Goal: Task Accomplishment & Management: Use online tool/utility

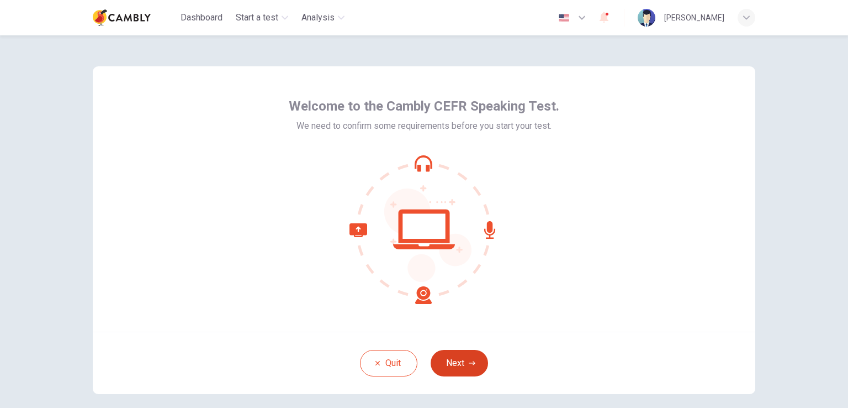
click at [464, 362] on button "Next" at bounding box center [459, 363] width 57 height 27
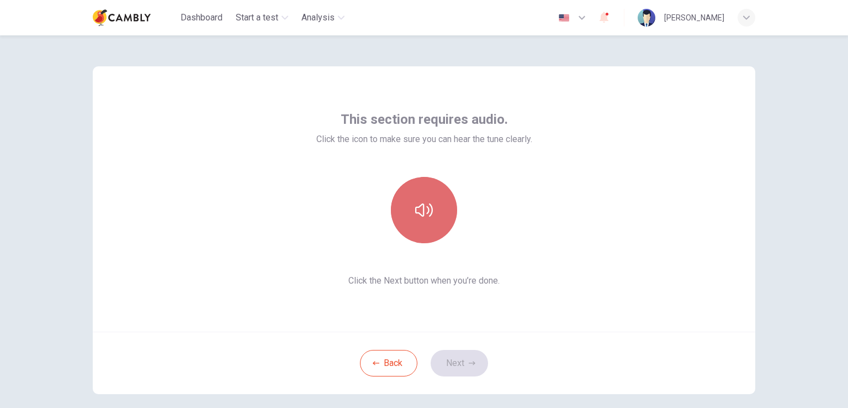
click at [433, 222] on button "button" at bounding box center [424, 210] width 66 height 66
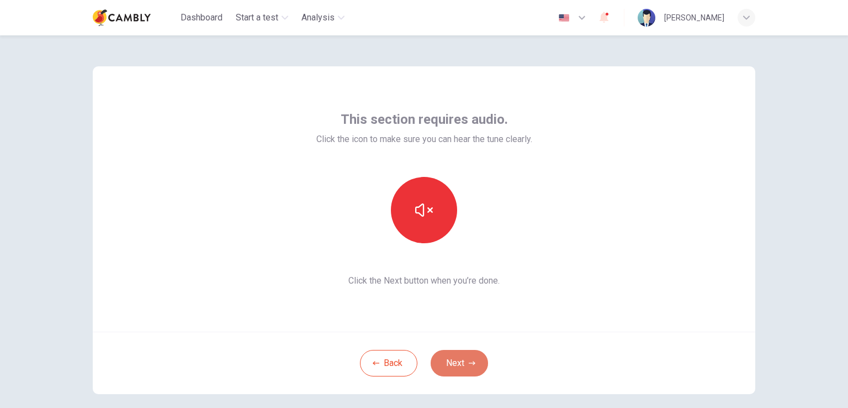
click at [464, 362] on button "Next" at bounding box center [459, 363] width 57 height 27
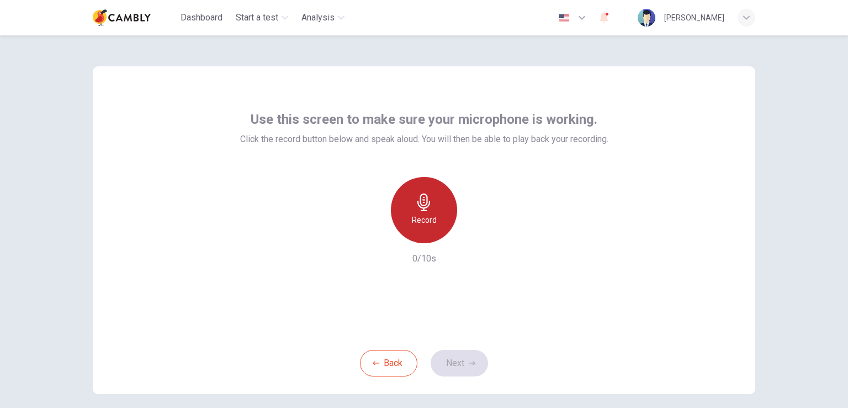
click at [423, 215] on h6 "Record" at bounding box center [424, 219] width 25 height 13
click at [427, 217] on h6 "Stop" at bounding box center [424, 219] width 17 height 13
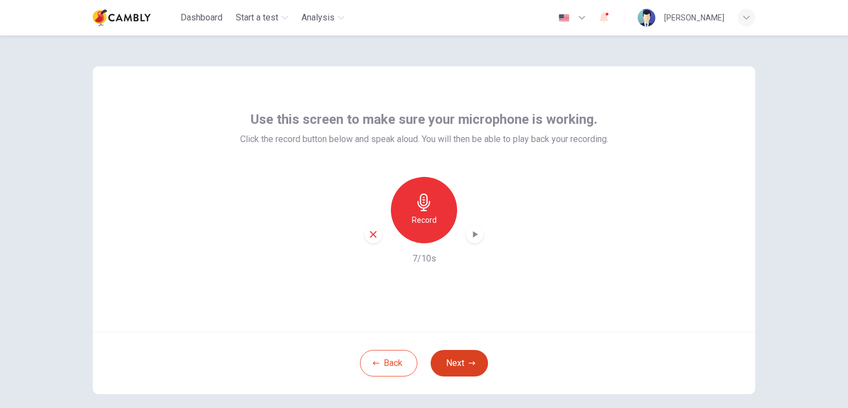
click at [469, 361] on icon "button" at bounding box center [472, 363] width 7 height 7
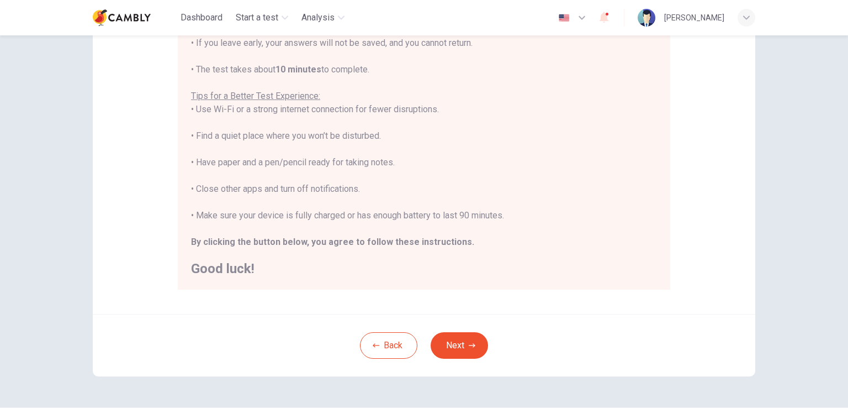
scroll to position [207, 0]
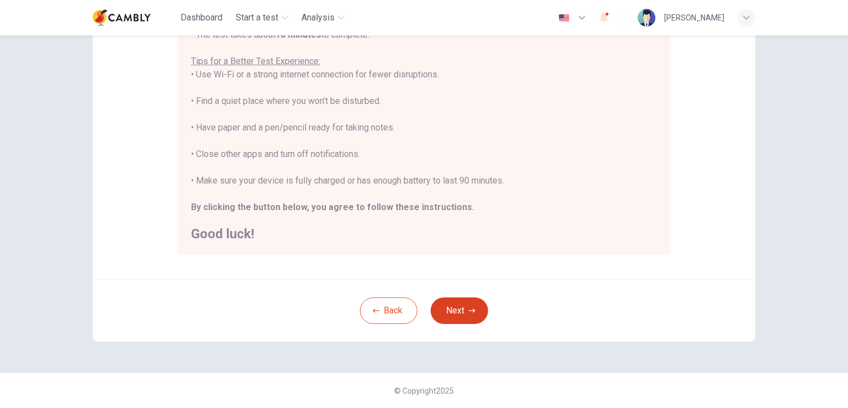
click at [463, 311] on button "Next" at bounding box center [459, 310] width 57 height 27
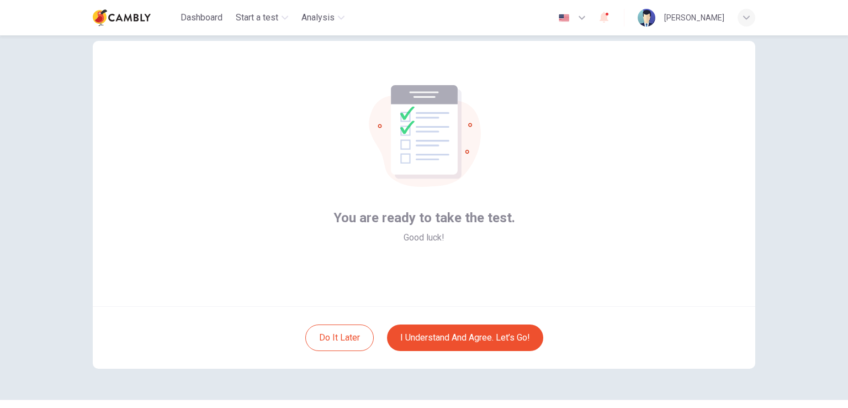
scroll to position [0, 0]
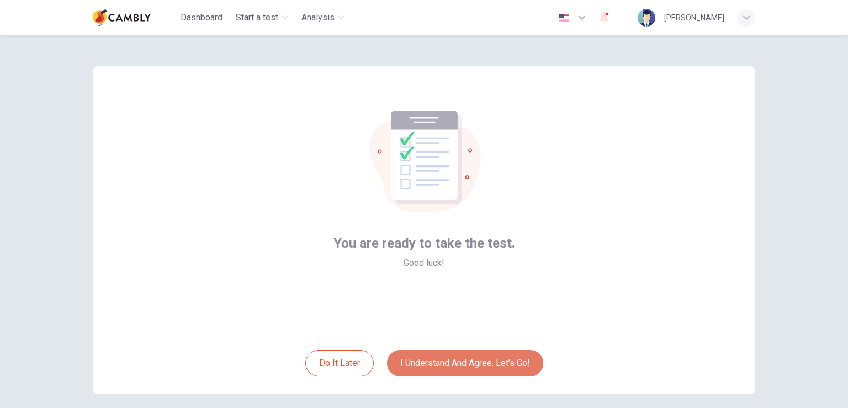
click at [476, 361] on button "I understand and agree. Let’s go!" at bounding box center [465, 363] width 156 height 27
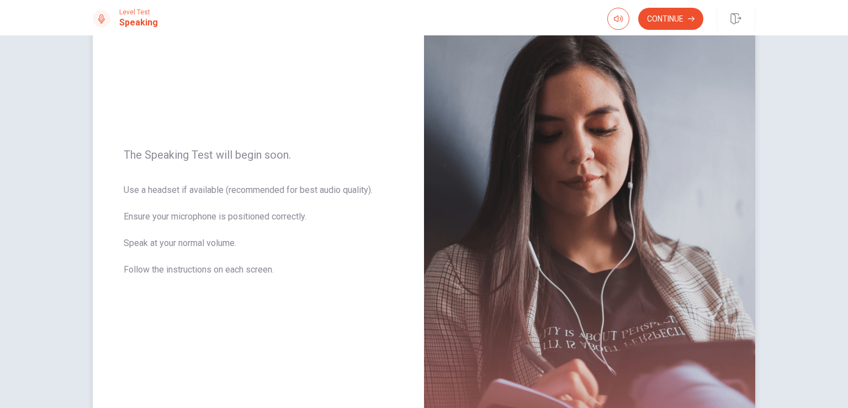
scroll to position [55, 0]
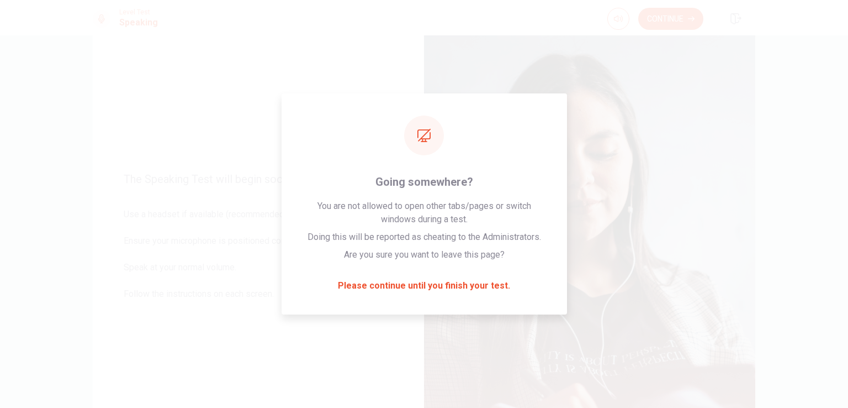
drag, startPoint x: 842, startPoint y: 19, endPoint x: 13, endPoint y: 102, distance: 832.5
click at [13, 102] on div "The Speaking Test will begin soon. Use a headset if available (recommended for …" at bounding box center [424, 221] width 848 height 372
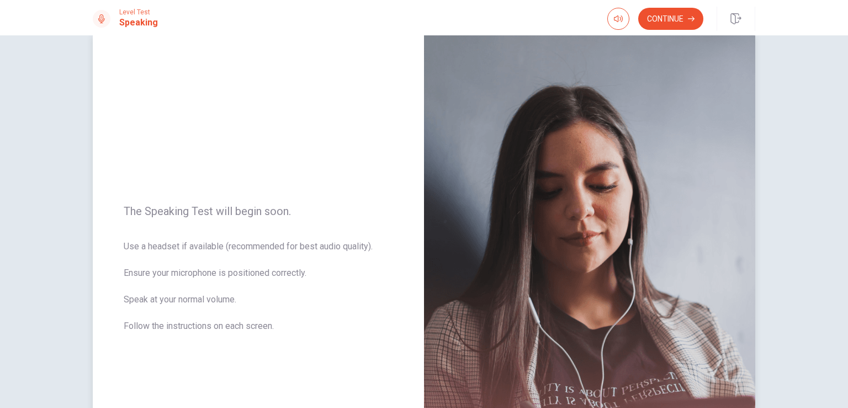
scroll to position [0, 0]
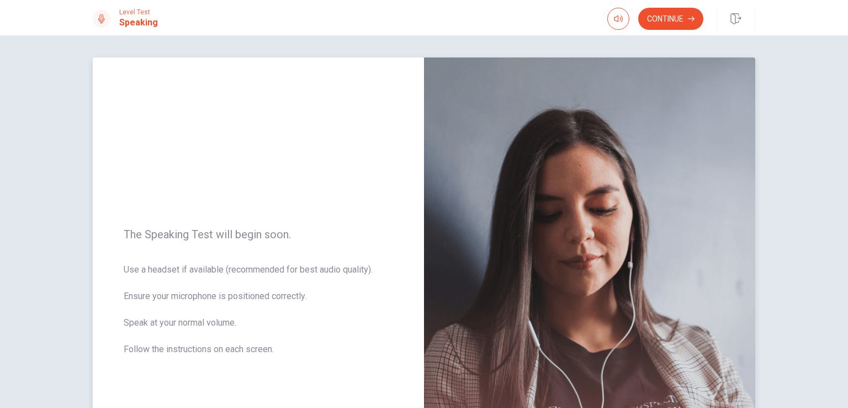
click at [132, 216] on div "The Speaking Test will begin soon. Use a headset if available (recommended for …" at bounding box center [258, 298] width 331 height 482
click at [190, 193] on div "The Speaking Test will begin soon. Use a headset if available (recommended for …" at bounding box center [258, 298] width 331 height 482
click at [244, 183] on div "The Speaking Test will begin soon. Use a headset if available (recommended for …" at bounding box center [258, 298] width 331 height 482
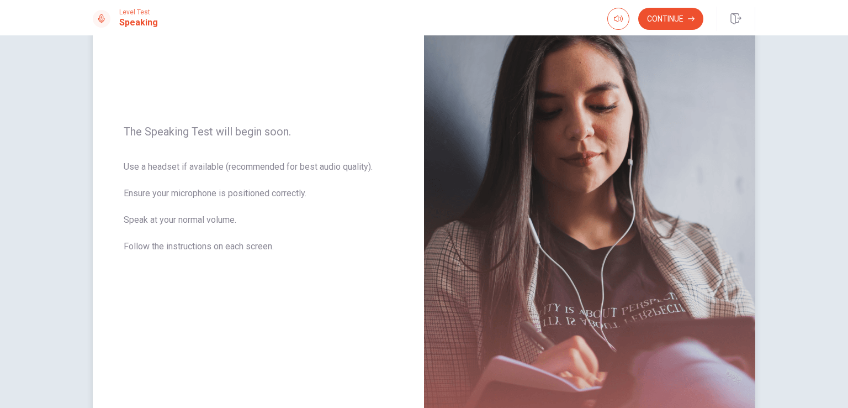
scroll to position [110, 0]
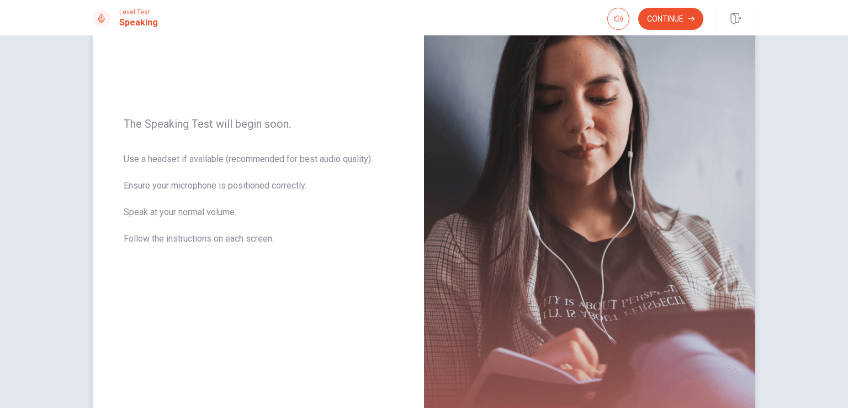
click at [246, 269] on div "The Speaking Test will begin soon. Use a headset if available (recommended for …" at bounding box center [258, 188] width 331 height 482
click at [483, 266] on img at bounding box center [589, 188] width 331 height 482
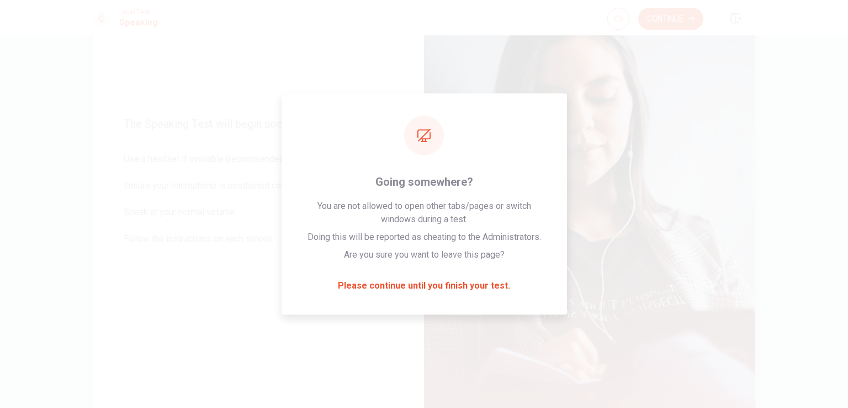
drag, startPoint x: 569, startPoint y: 314, endPoint x: 564, endPoint y: 325, distance: 11.9
click at [569, 315] on img at bounding box center [589, 188] width 331 height 482
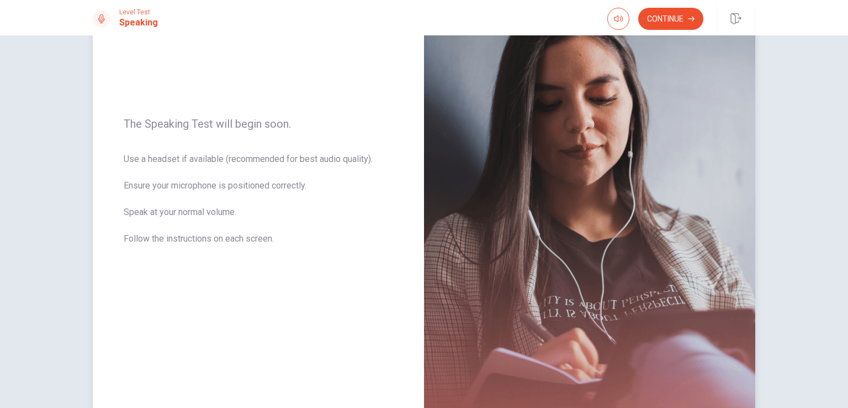
click at [544, 278] on img at bounding box center [589, 188] width 331 height 482
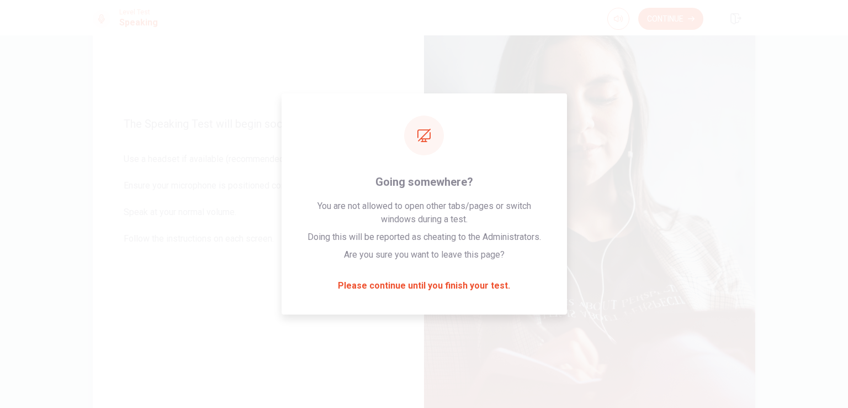
click at [117, 231] on div "The Speaking Test will begin soon. Use a headset if available (recommended for …" at bounding box center [258, 188] width 331 height 482
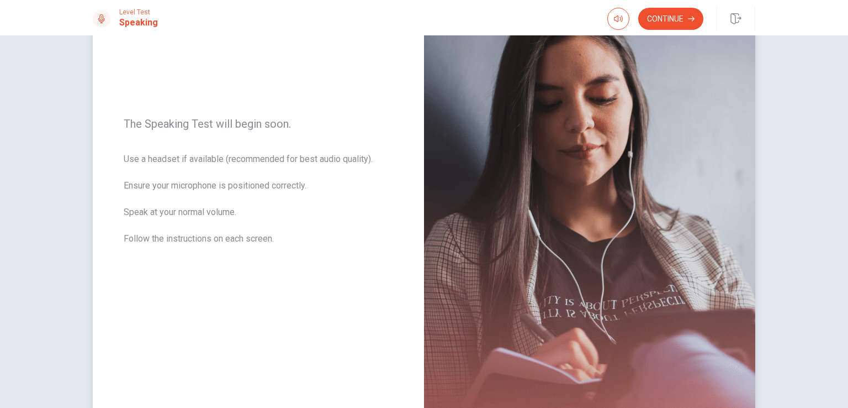
scroll to position [189, 0]
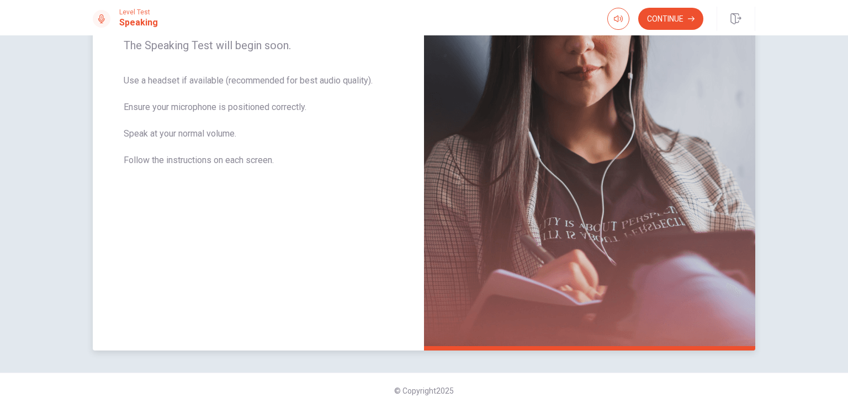
click at [189, 268] on div "The Speaking Test will begin soon. Use a headset if available (recommended for …" at bounding box center [258, 110] width 331 height 482
click at [381, 342] on div "The Speaking Test will begin soon. Use a headset if available (recommended for …" at bounding box center [258, 110] width 331 height 482
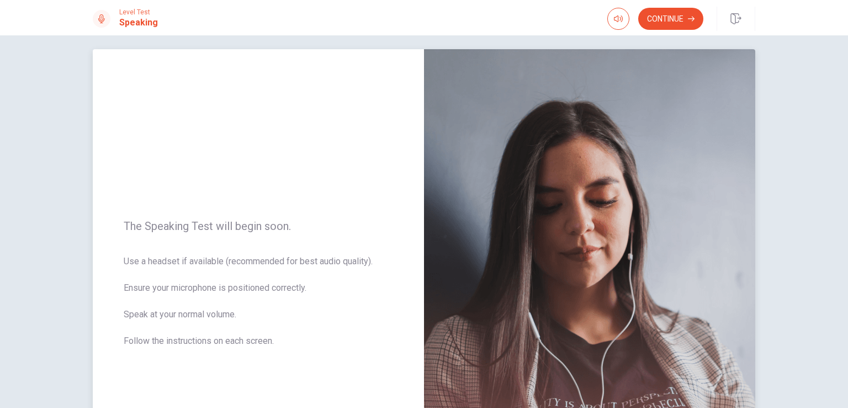
scroll to position [0, 0]
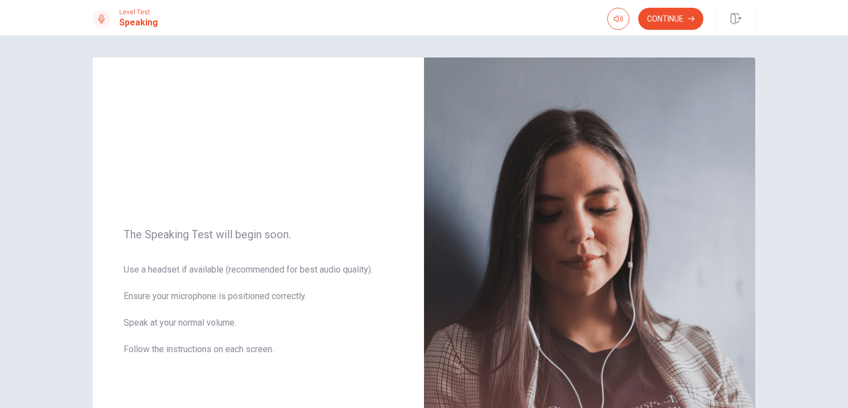
click at [136, 24] on h1 "Speaking" at bounding box center [138, 22] width 39 height 13
click at [97, 21] on icon at bounding box center [101, 18] width 9 height 9
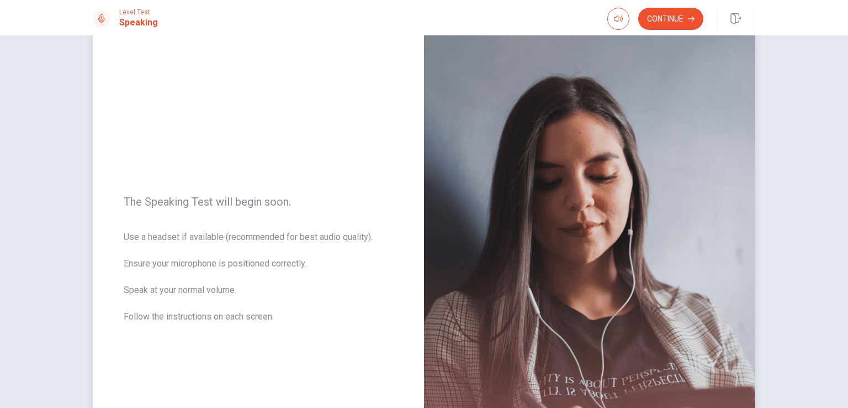
scroll to position [23, 0]
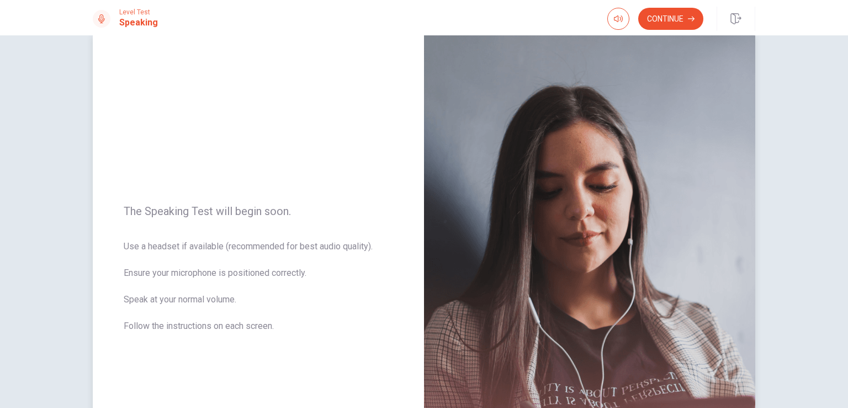
click at [186, 290] on span "Use a headset if available (recommended for best audio quality). Ensure your mi…" at bounding box center [258, 293] width 269 height 106
click at [332, 194] on div "The Speaking Test will begin soon. Use a headset if available (recommended for …" at bounding box center [258, 275] width 331 height 482
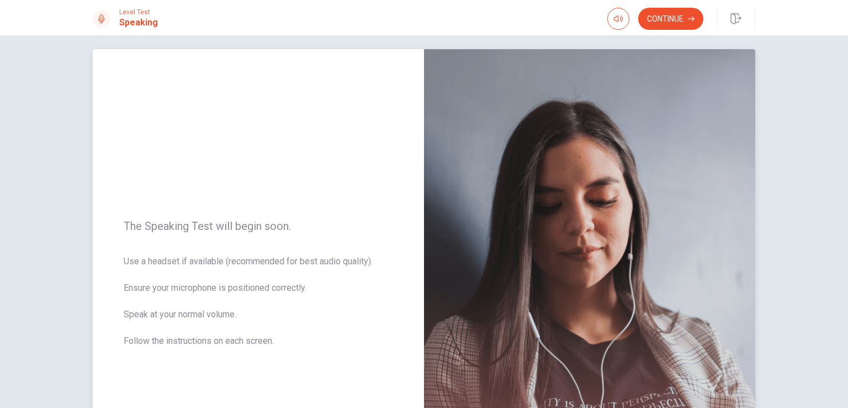
scroll to position [0, 0]
